Goal: Task Accomplishment & Management: Use online tool/utility

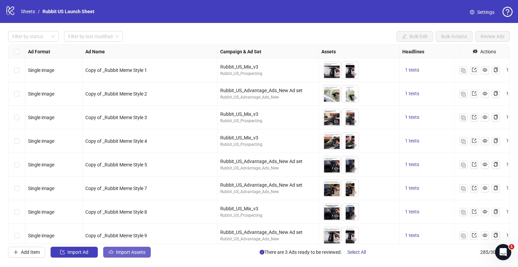
click at [131, 253] on span "Import Assets" at bounding box center [130, 251] width 29 height 5
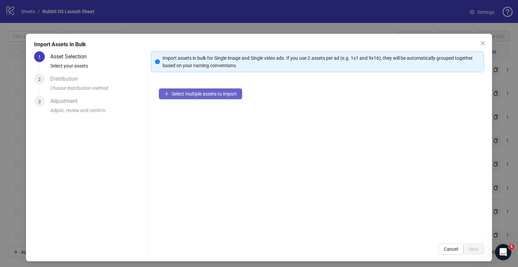
click at [203, 91] on span "Select multiple assets to import" at bounding box center [204, 93] width 65 height 5
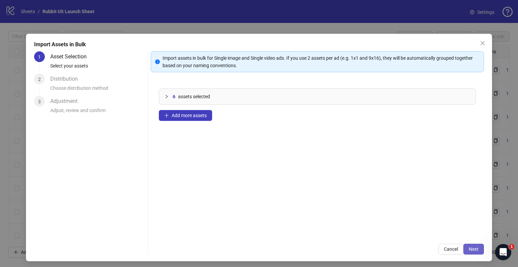
click at [477, 251] on button "Next" at bounding box center [473, 248] width 21 height 11
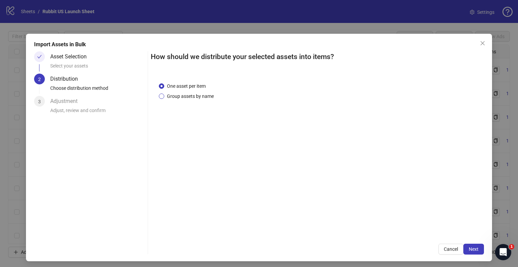
click at [208, 94] on span "Group assets by name" at bounding box center [190, 95] width 52 height 7
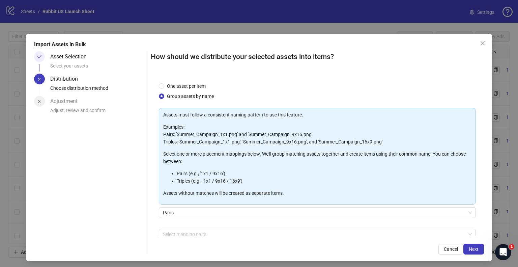
scroll to position [36, 0]
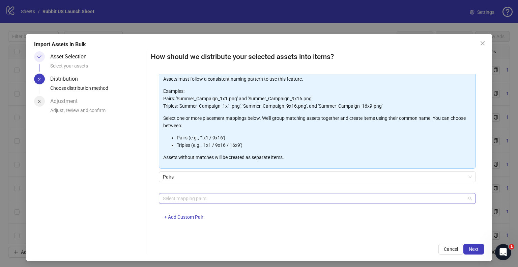
click at [236, 197] on div at bounding box center [313, 198] width 307 height 9
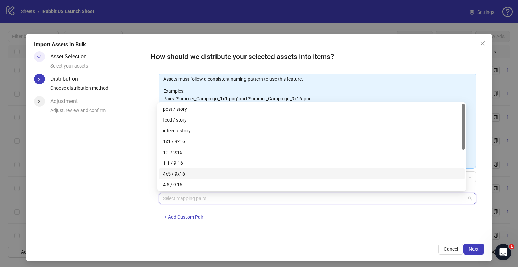
click at [192, 172] on div "4x5 / 9x16" at bounding box center [312, 173] width 298 height 7
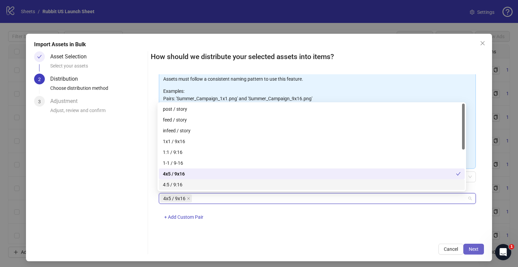
click at [463, 246] on button "Next" at bounding box center [473, 248] width 21 height 11
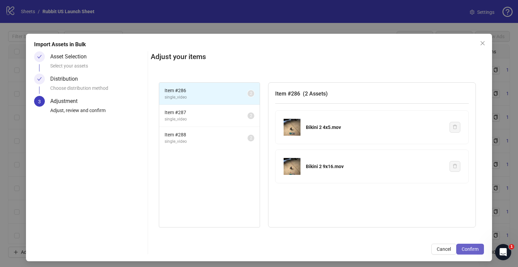
click at [474, 251] on button "Confirm" at bounding box center [470, 248] width 28 height 11
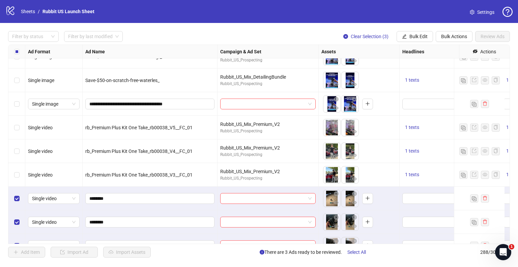
scroll to position [6618, 0]
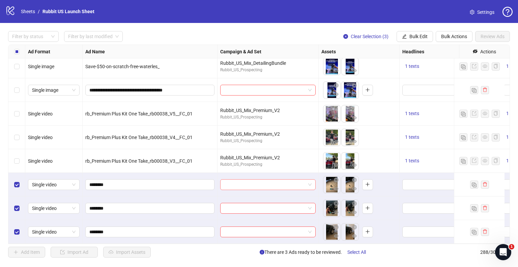
click at [248, 183] on input "search" at bounding box center [264, 184] width 81 height 10
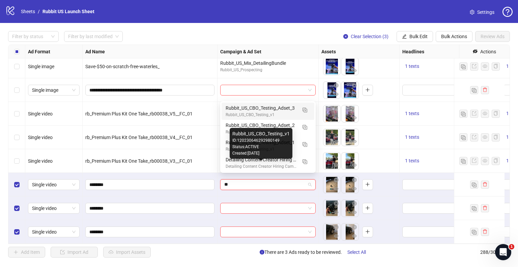
type input "***"
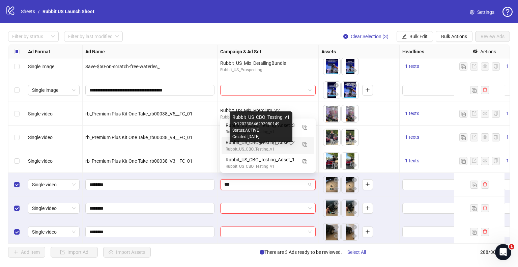
click at [280, 146] on div "Rubbit_US_CBO_Testing_v1" at bounding box center [261, 149] width 71 height 6
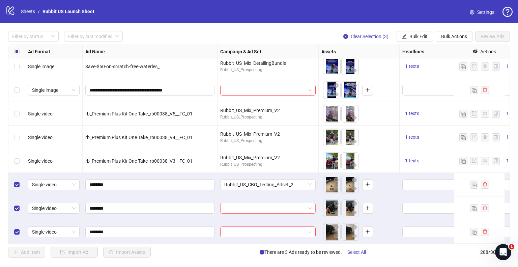
click at [263, 203] on input "search" at bounding box center [264, 208] width 81 height 10
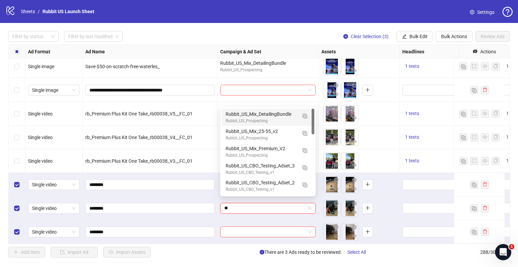
type input "***"
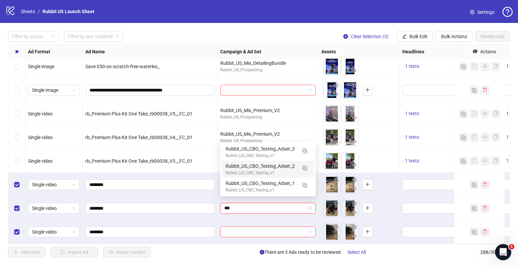
click at [270, 171] on div "Rubbit_US_CBO_Testing_v1" at bounding box center [261, 173] width 71 height 6
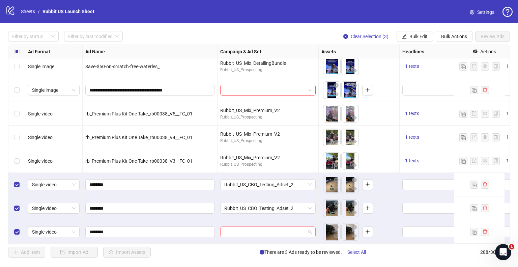
click at [257, 227] on input "search" at bounding box center [264, 232] width 81 height 10
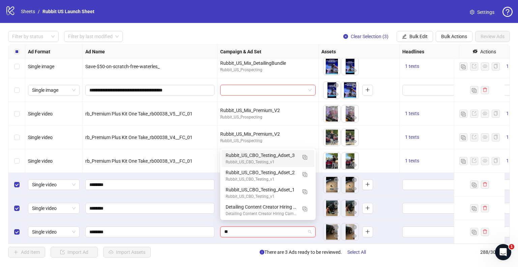
type input "***"
click at [265, 192] on div "Rubbit_US_CBO_Testing_Adset_2" at bounding box center [261, 189] width 71 height 7
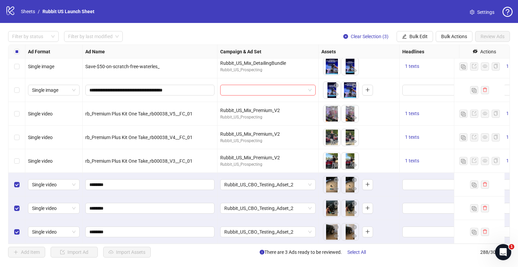
scroll to position [6618, 132]
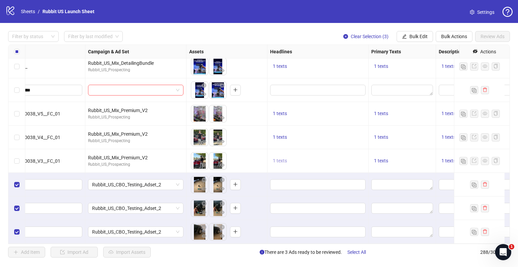
click at [285, 158] on span "1 texts" at bounding box center [280, 160] width 14 height 5
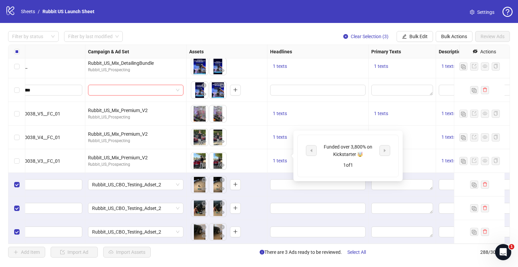
click at [336, 143] on div "Funded over 3,800% on Kickstarter 🤯" at bounding box center [348, 150] width 56 height 15
copy div "Funded over 3,800% on Kickstarter 🤯"
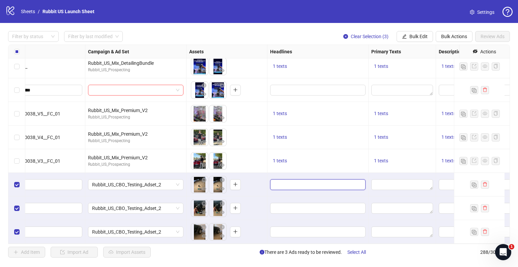
click at [286, 181] on input "Edit values" at bounding box center [317, 184] width 86 height 7
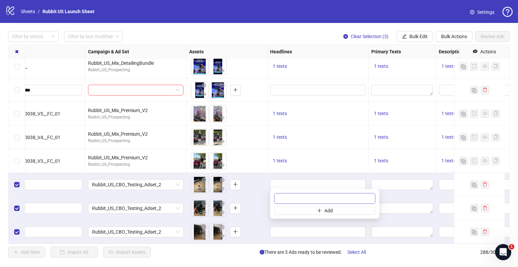
type input "**********"
click at [263, 205] on div "To pick up a draggable item, press the space bar. While dragging, use the arrow…" at bounding box center [226, 208] width 75 height 21
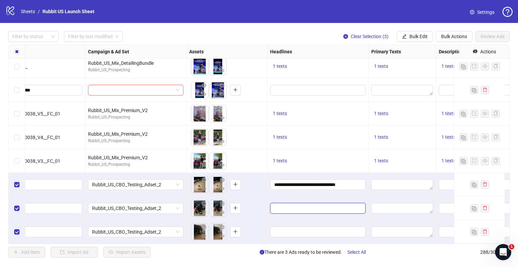
click at [279, 204] on input "Edit values" at bounding box center [317, 207] width 86 height 7
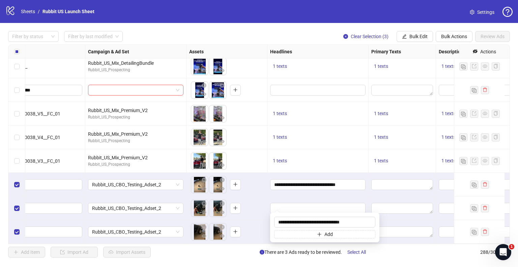
click at [253, 206] on div "To pick up a draggable item, press the space bar. While dragging, use the arrow…" at bounding box center [226, 208] width 75 height 21
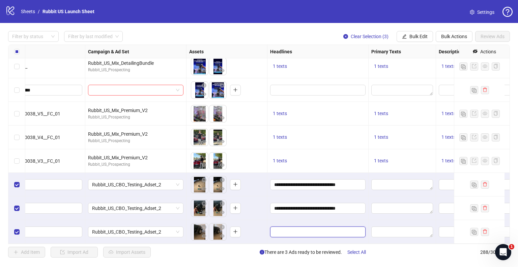
click at [282, 228] on input "Edit values" at bounding box center [317, 231] width 86 height 7
type input "**********"
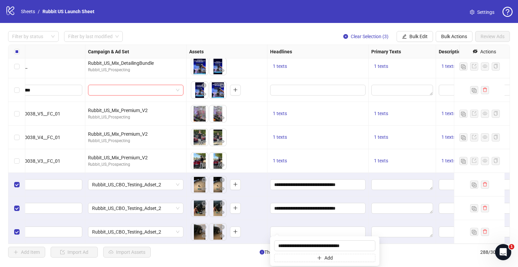
click at [268, 208] on div "**********" at bounding box center [317, 208] width 101 height 24
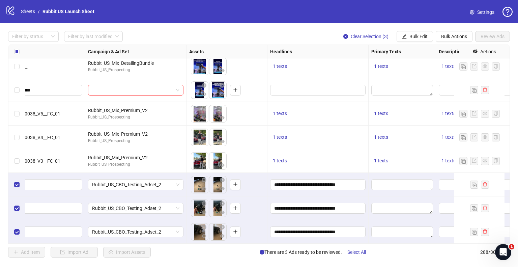
scroll to position [6618, 246]
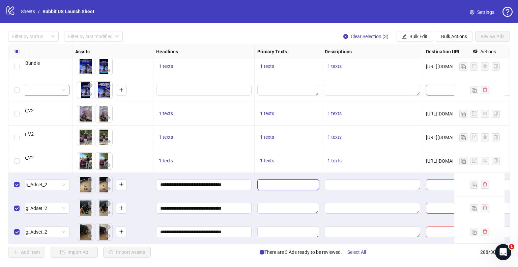
click at [290, 179] on textarea "Edit values" at bounding box center [288, 184] width 62 height 11
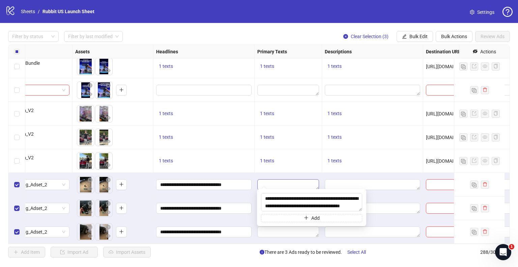
scroll to position [20, 0]
type textarea "**********"
click at [328, 179] on textarea "Edit values" at bounding box center [372, 184] width 95 height 11
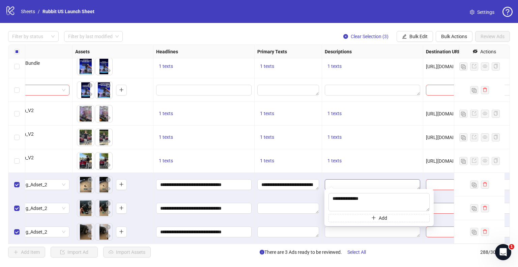
type textarea "**********"
click at [315, 196] on div at bounding box center [288, 208] width 67 height 24
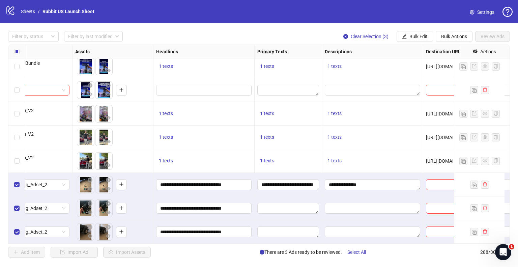
scroll to position [6618, 348]
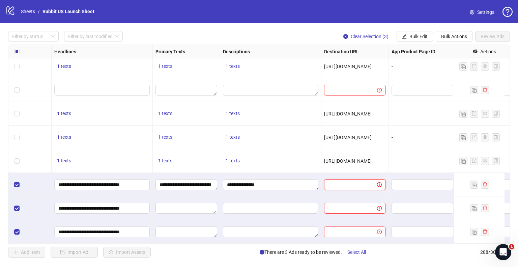
click at [336, 181] on input "text" at bounding box center [347, 184] width 39 height 7
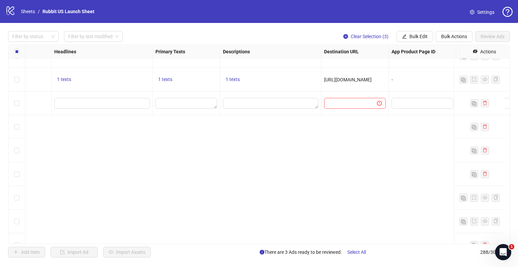
scroll to position [6273, 348]
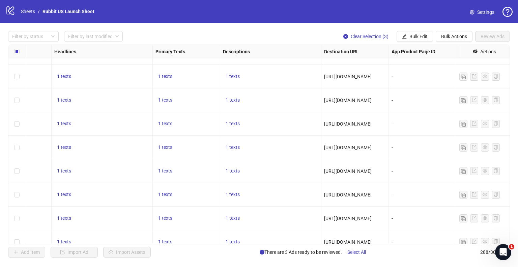
click at [344, 171] on span "[URL][DOMAIN_NAME]" at bounding box center [348, 170] width 48 height 5
copy span "[URL][DOMAIN_NAME]"
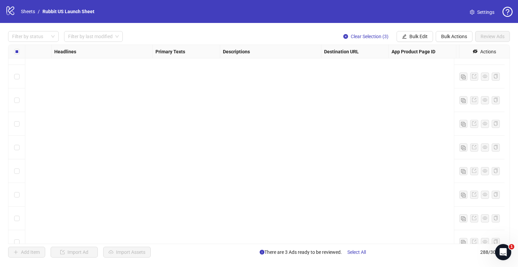
scroll to position [6618, 348]
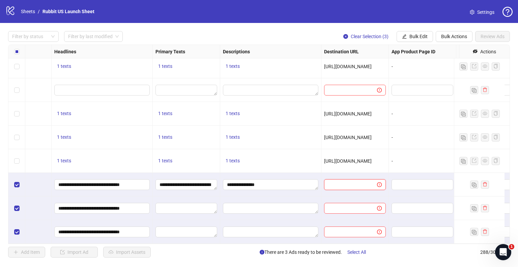
click at [345, 181] on input "text" at bounding box center [347, 184] width 39 height 7
paste input "**********"
type input "**********"
click at [309, 196] on div at bounding box center [270, 208] width 101 height 24
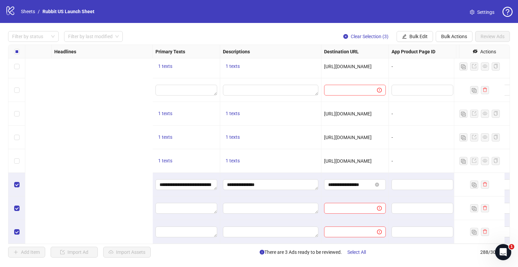
scroll to position [6618, 580]
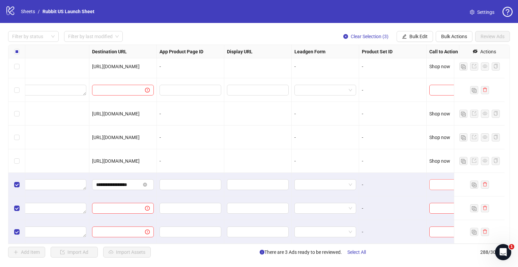
click at [433, 180] on input "search" at bounding box center [450, 184] width 34 height 10
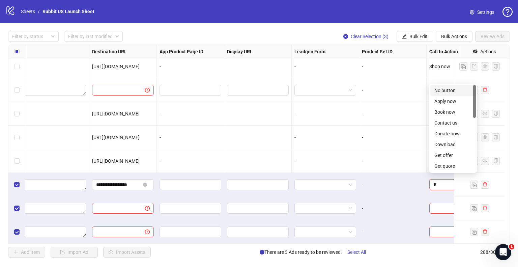
type input "**"
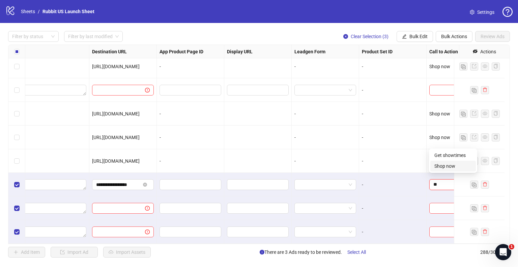
click at [442, 166] on div "Shop now" at bounding box center [452, 165] width 37 height 7
click at [419, 37] on span "Bulk Edit" at bounding box center [418, 36] width 18 height 5
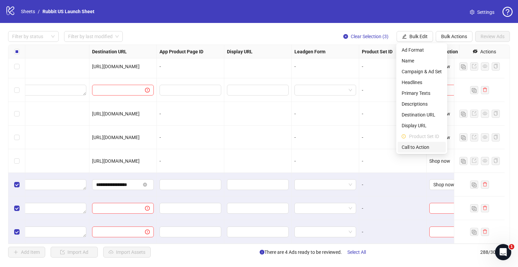
click at [420, 149] on span "Call to Action" at bounding box center [422, 146] width 40 height 7
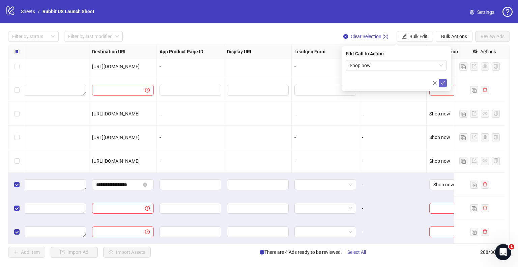
click at [440, 84] on button "submit" at bounding box center [443, 83] width 8 height 8
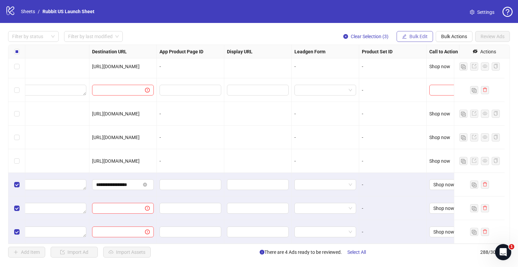
click at [410, 35] on span "Bulk Edit" at bounding box center [418, 36] width 18 height 5
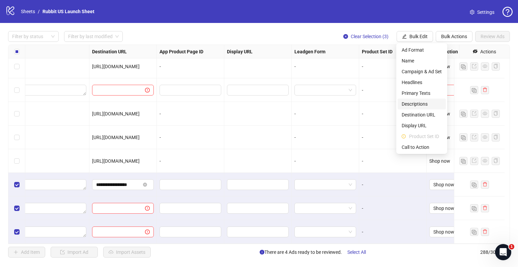
click at [419, 106] on span "Descriptions" at bounding box center [422, 103] width 40 height 7
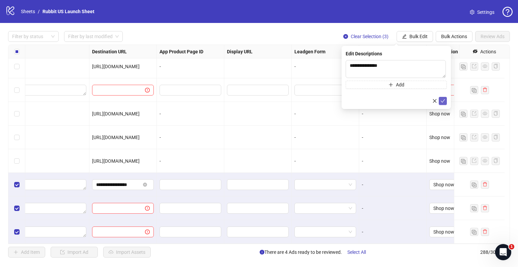
click at [444, 101] on icon "check" at bounding box center [442, 100] width 5 height 5
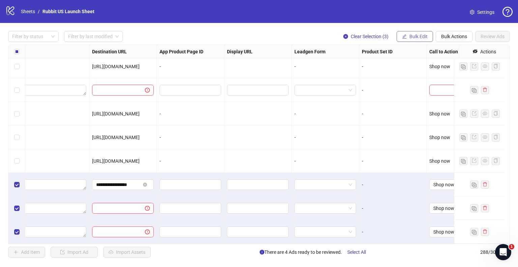
click at [409, 36] on span "Bulk Edit" at bounding box center [418, 36] width 18 height 5
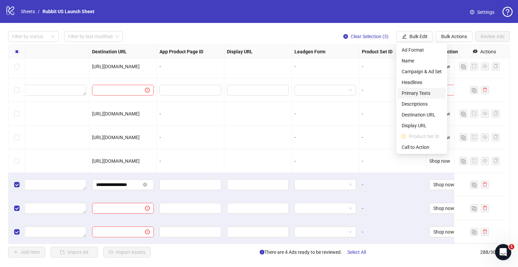
click at [415, 92] on span "Primary Texts" at bounding box center [422, 92] width 40 height 7
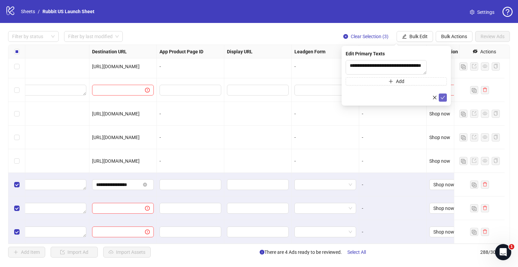
click at [443, 102] on button "submit" at bounding box center [443, 97] width 8 height 8
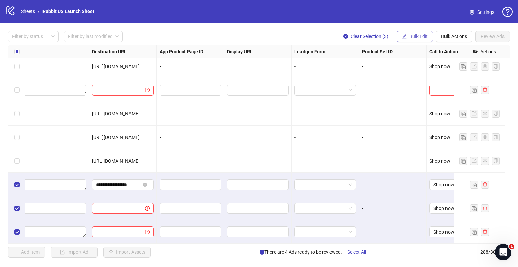
click at [413, 36] on span "Bulk Edit" at bounding box center [418, 36] width 18 height 5
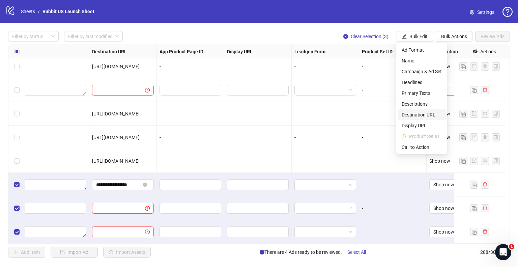
click at [427, 116] on span "Destination URL" at bounding box center [422, 114] width 40 height 7
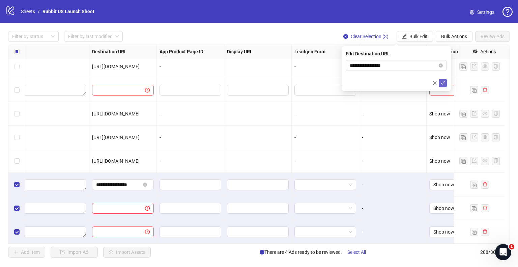
click at [444, 81] on icon "check" at bounding box center [442, 83] width 5 height 5
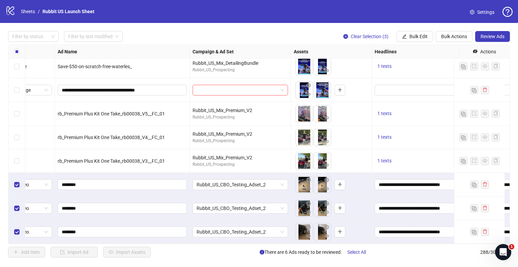
scroll to position [6618, 73]
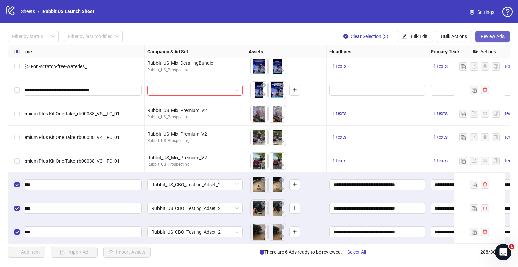
click at [487, 34] on span "Review Ads" at bounding box center [493, 36] width 24 height 5
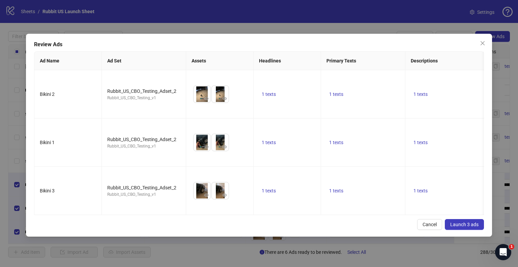
click at [459, 222] on span "Launch 3 ads" at bounding box center [464, 224] width 28 height 5
